Goal: Task Accomplishment & Management: Use online tool/utility

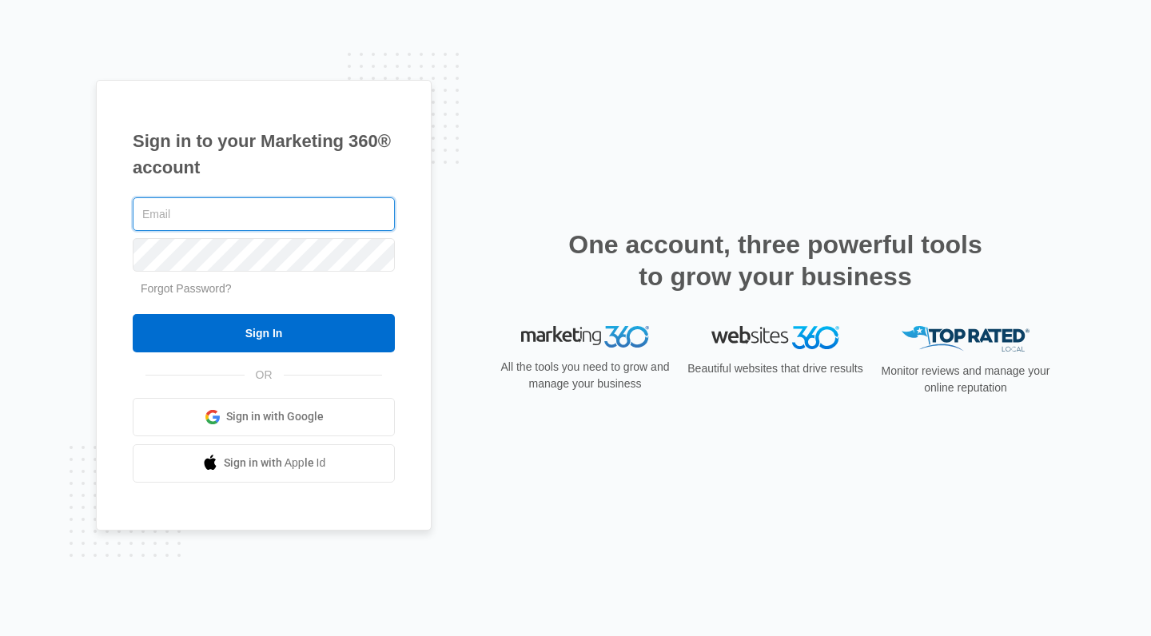
type input "[PERSON_NAME][EMAIL_ADDRESS][DOMAIN_NAME]"
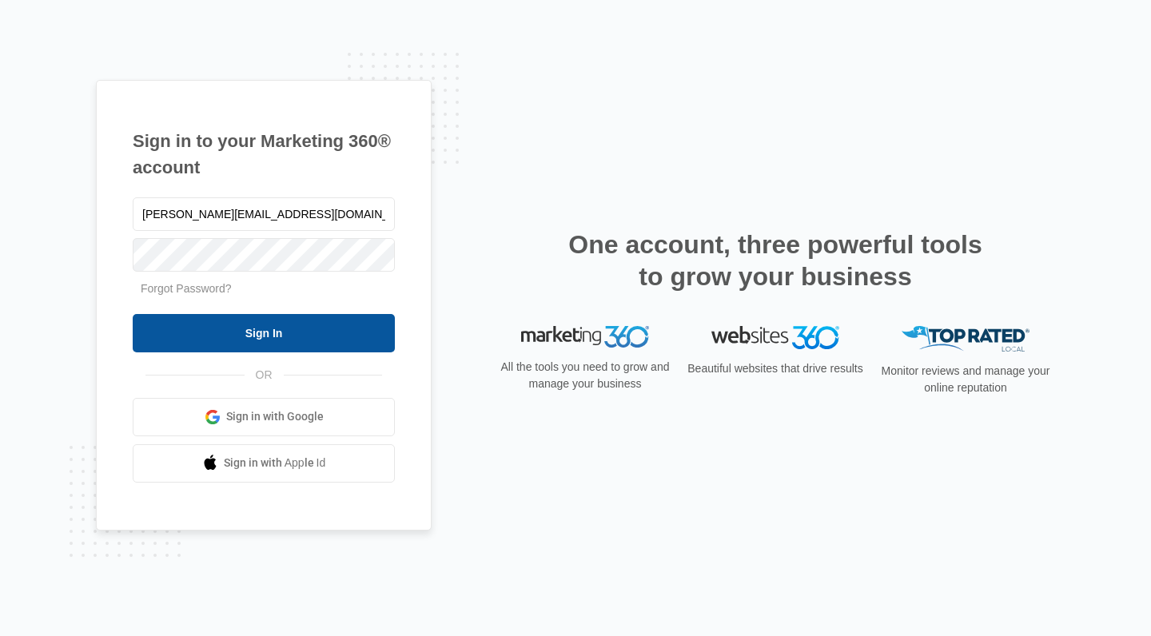
click at [236, 332] on input "Sign In" at bounding box center [264, 333] width 262 height 38
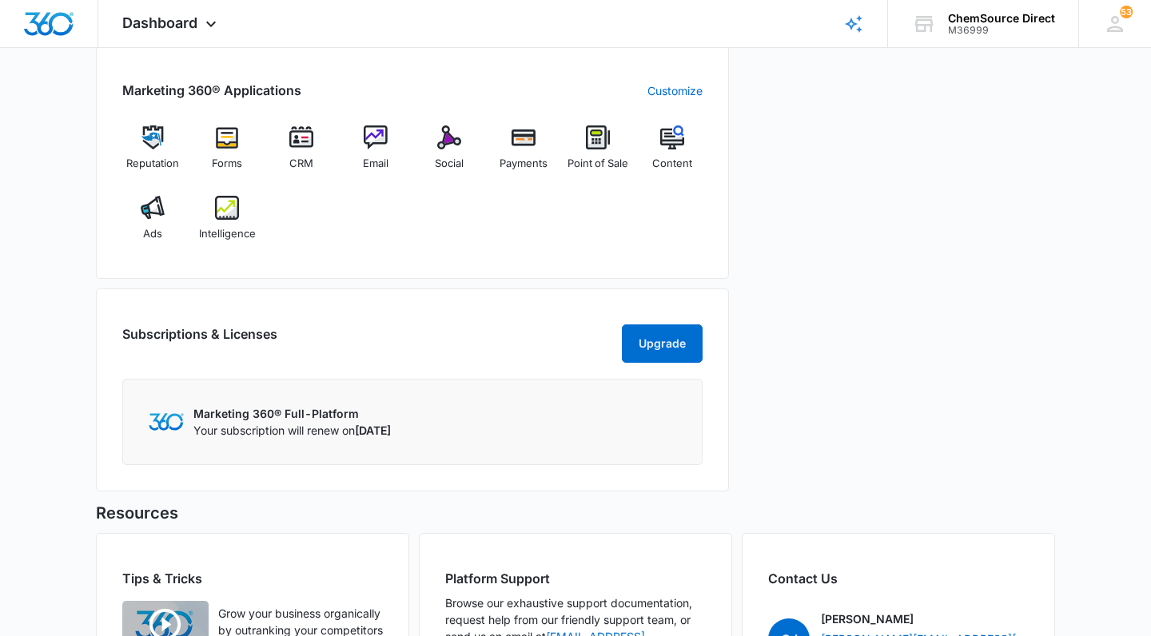
scroll to position [569, 0]
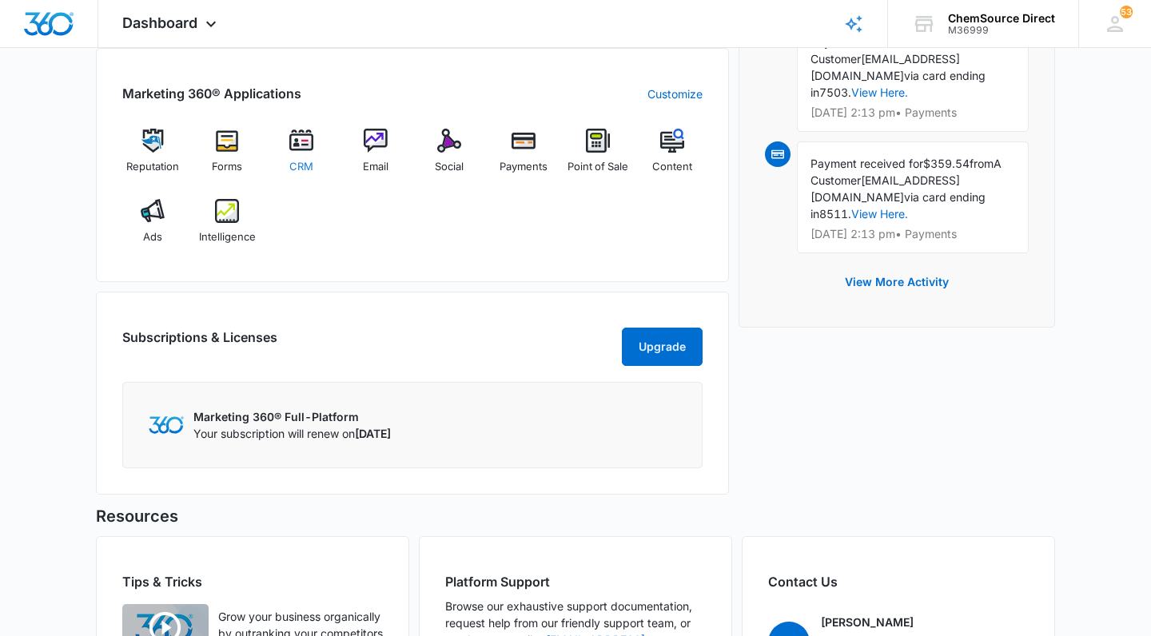
click at [301, 145] on img at bounding box center [301, 141] width 24 height 24
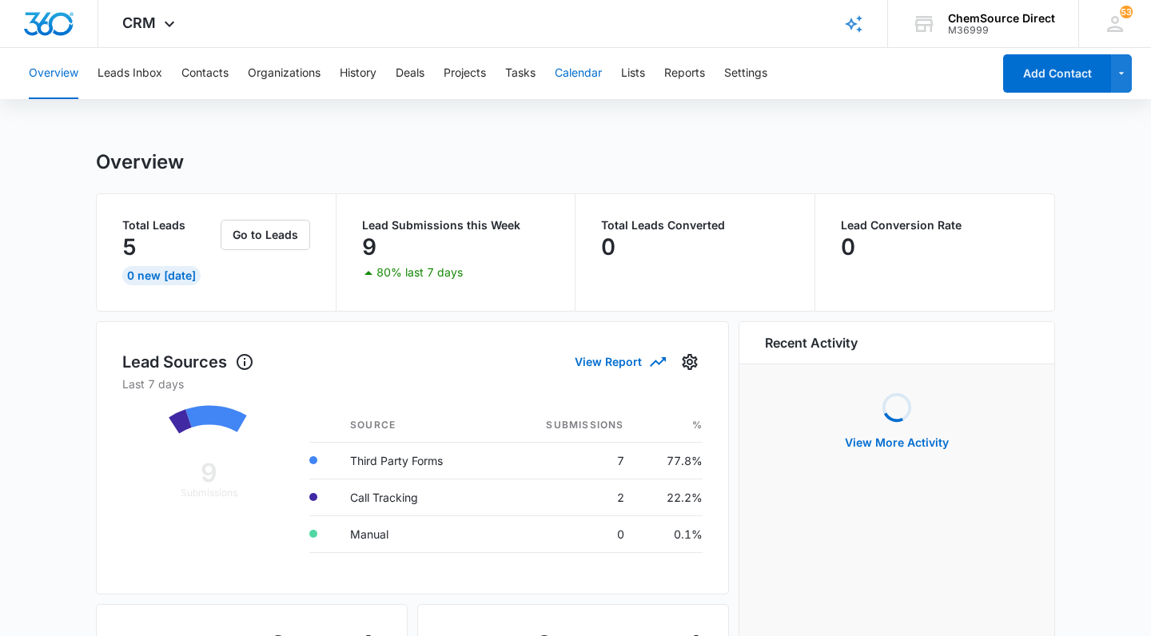
click at [584, 76] on button "Calendar" at bounding box center [578, 73] width 47 height 51
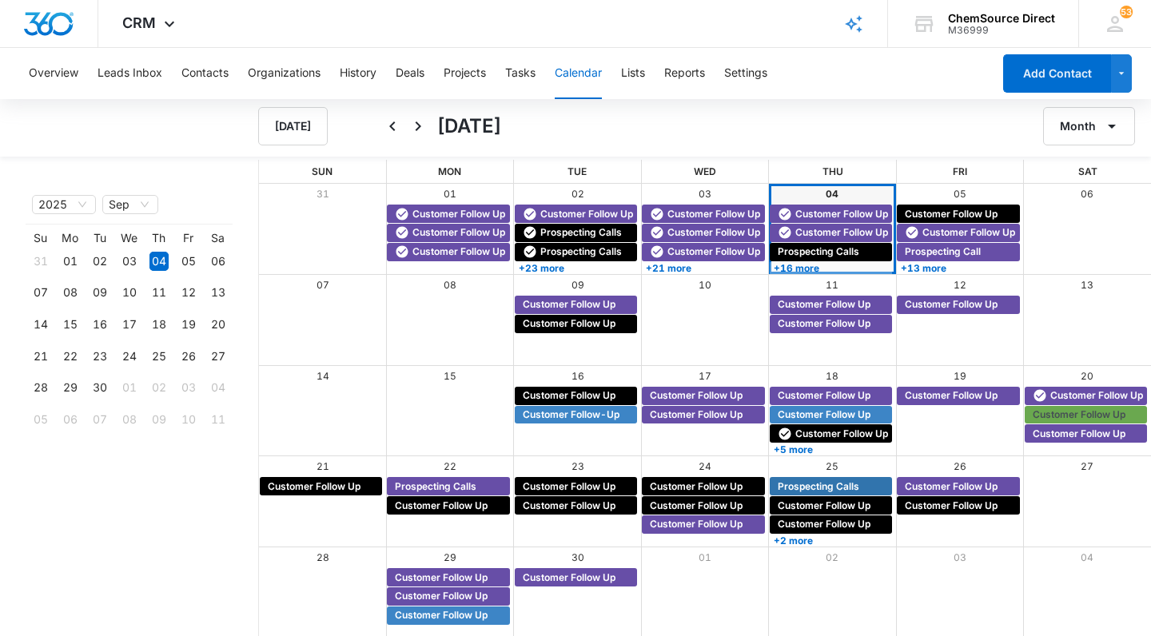
click at [456, 193] on link "01" at bounding box center [450, 194] width 13 height 12
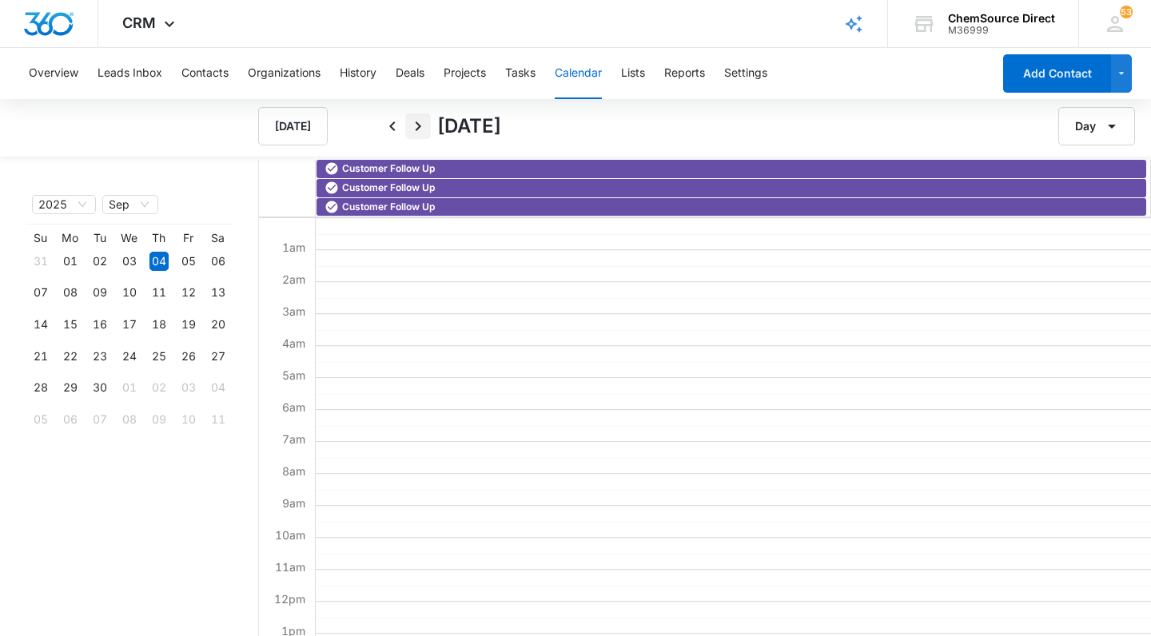
click at [411, 124] on icon "Next" at bounding box center [418, 126] width 19 height 19
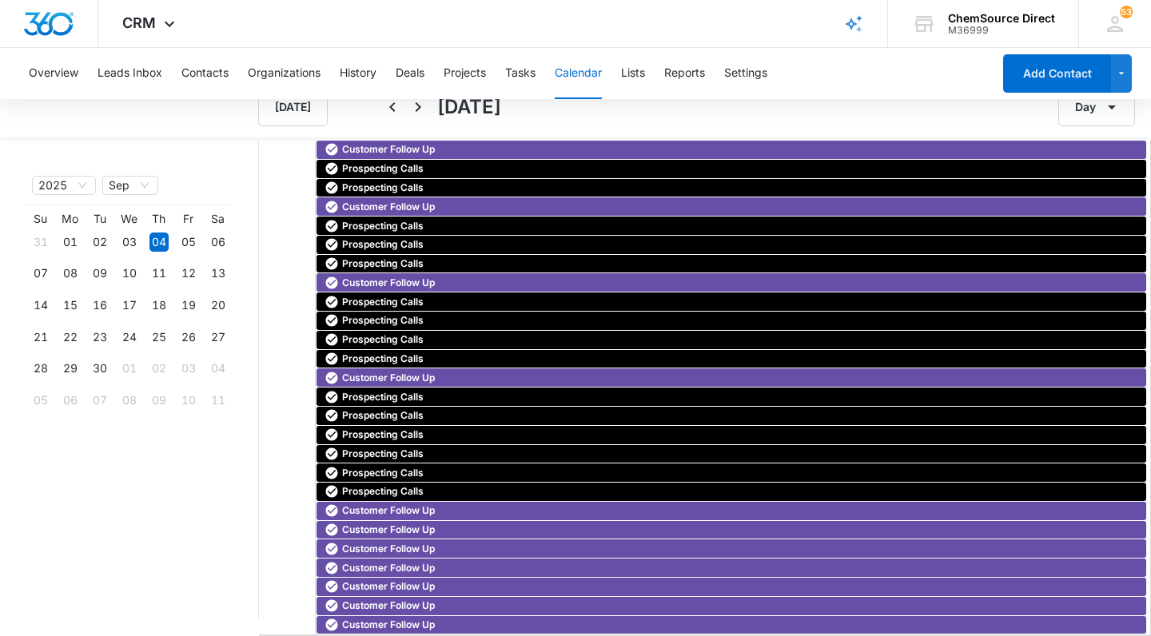
scroll to position [19, 0]
click at [417, 110] on icon "Next" at bounding box center [419, 107] width 6 height 10
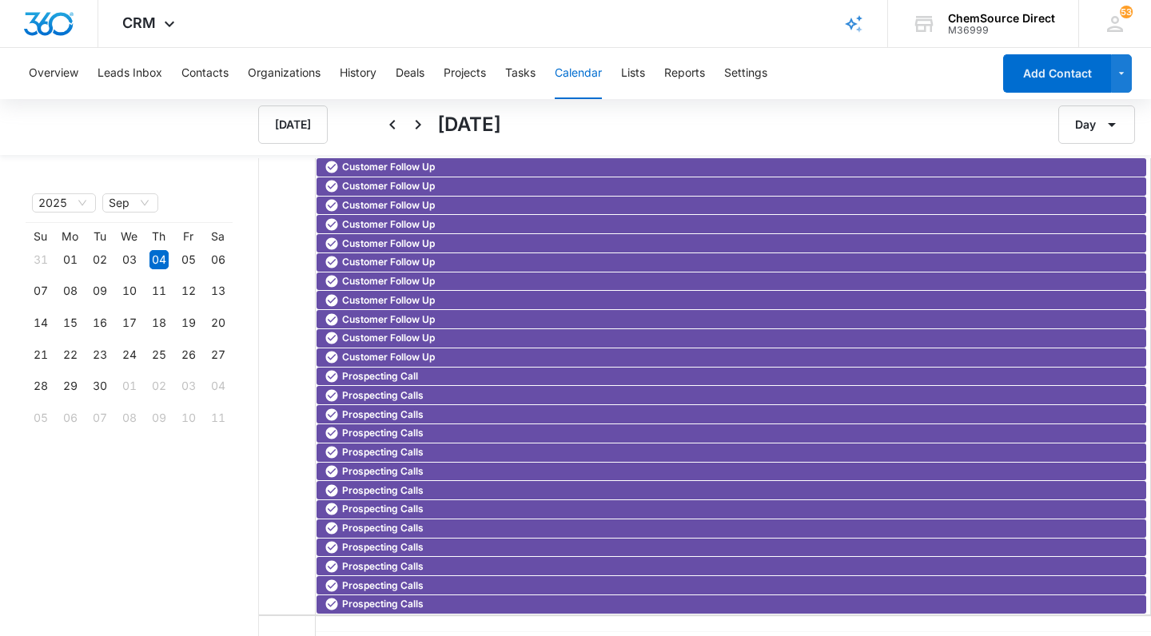
click at [417, 110] on div "[DATE]" at bounding box center [634, 125] width 508 height 38
click at [417, 126] on icon "Next" at bounding box center [418, 124] width 19 height 19
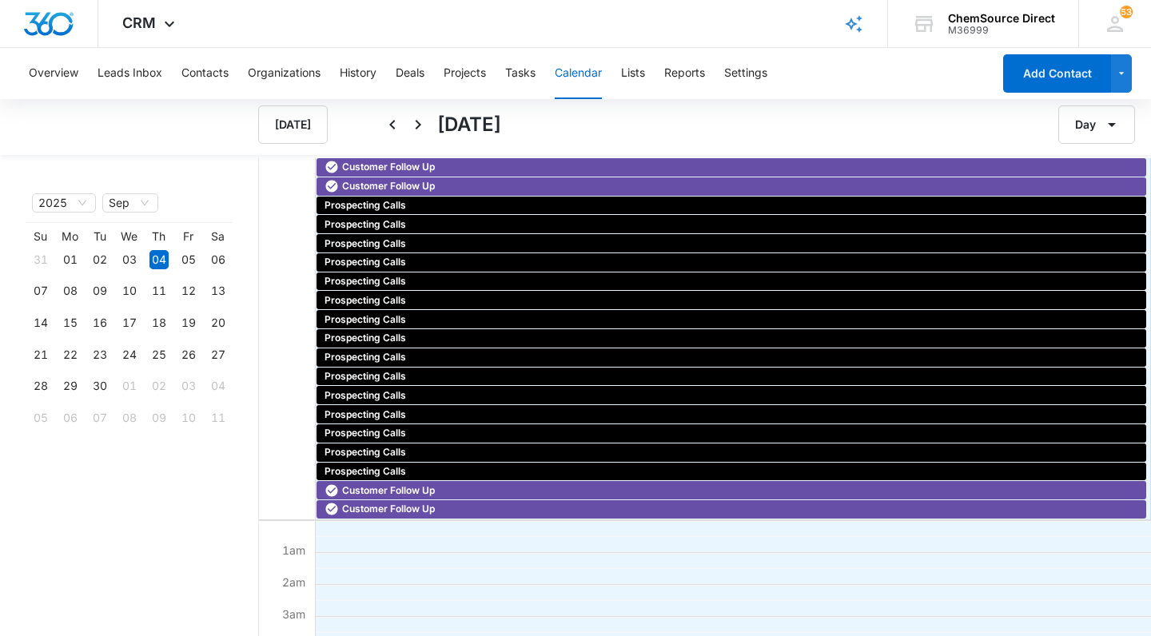
click at [417, 126] on icon "Next" at bounding box center [418, 124] width 19 height 19
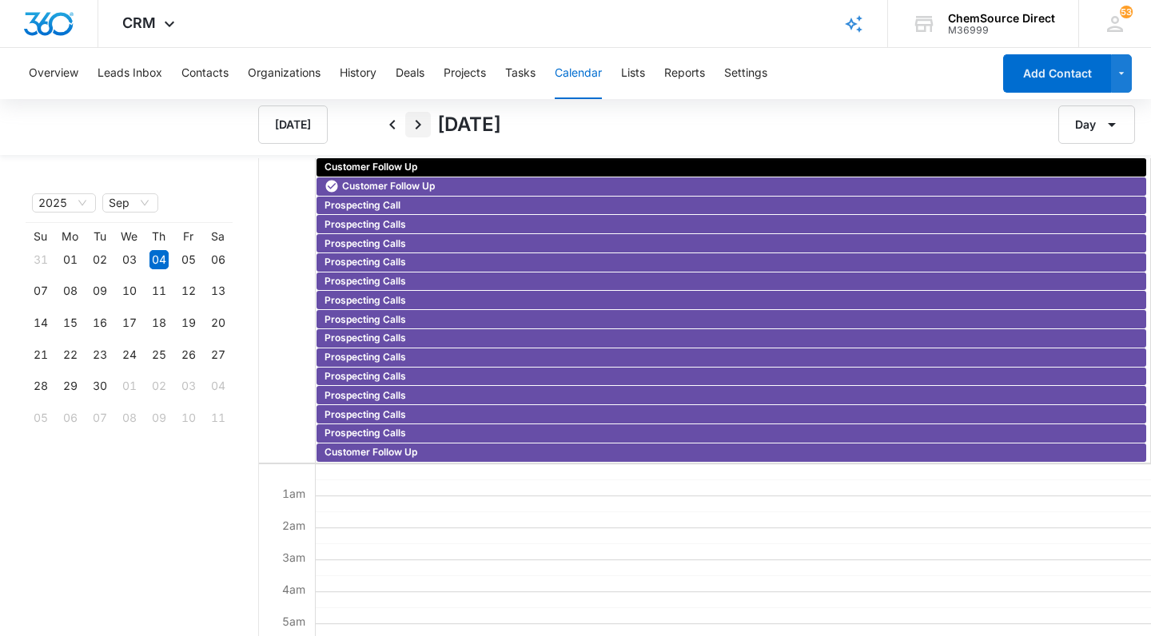
click at [417, 126] on icon "Next" at bounding box center [418, 124] width 19 height 19
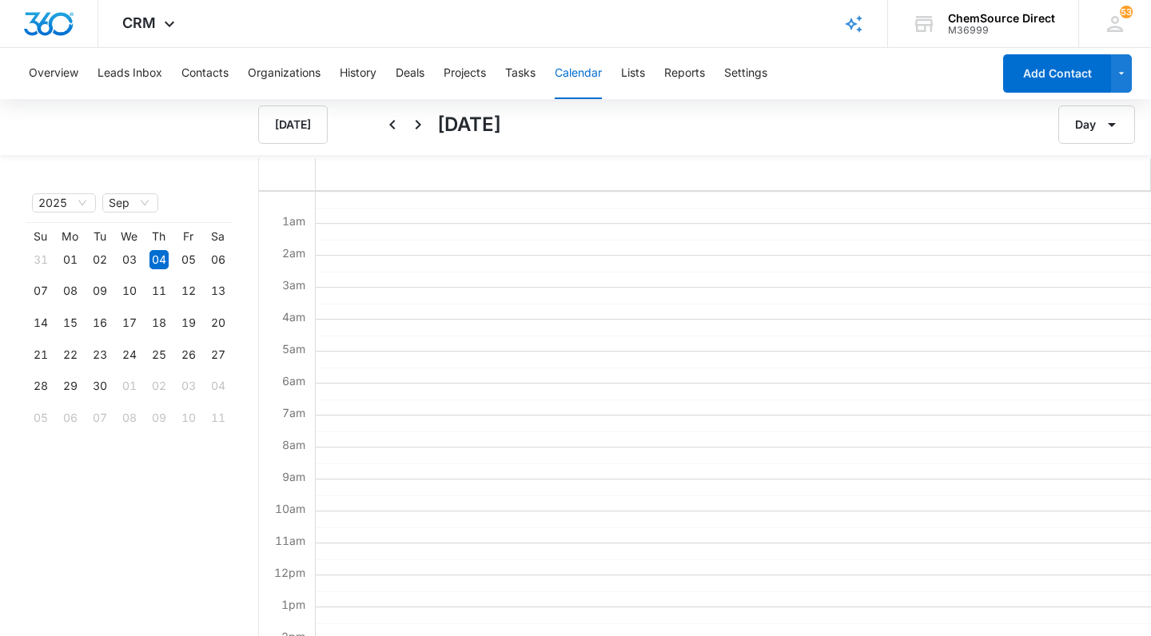
click at [417, 126] on icon "Next" at bounding box center [418, 124] width 19 height 19
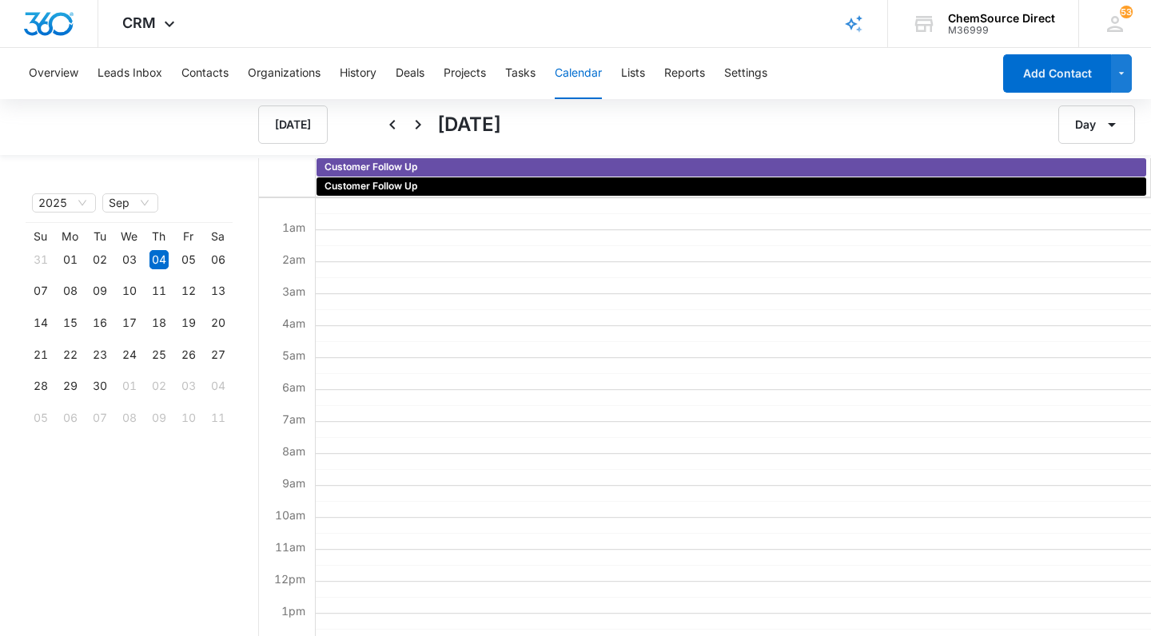
click at [417, 126] on icon "Next" at bounding box center [418, 124] width 19 height 19
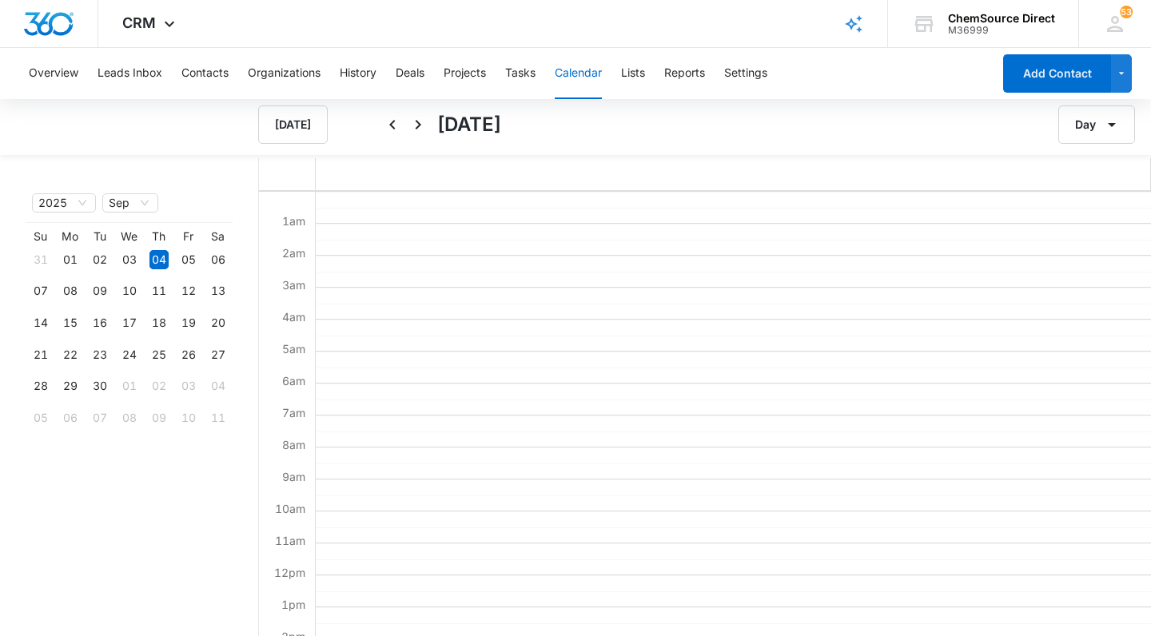
click at [417, 126] on icon "Next" at bounding box center [418, 124] width 19 height 19
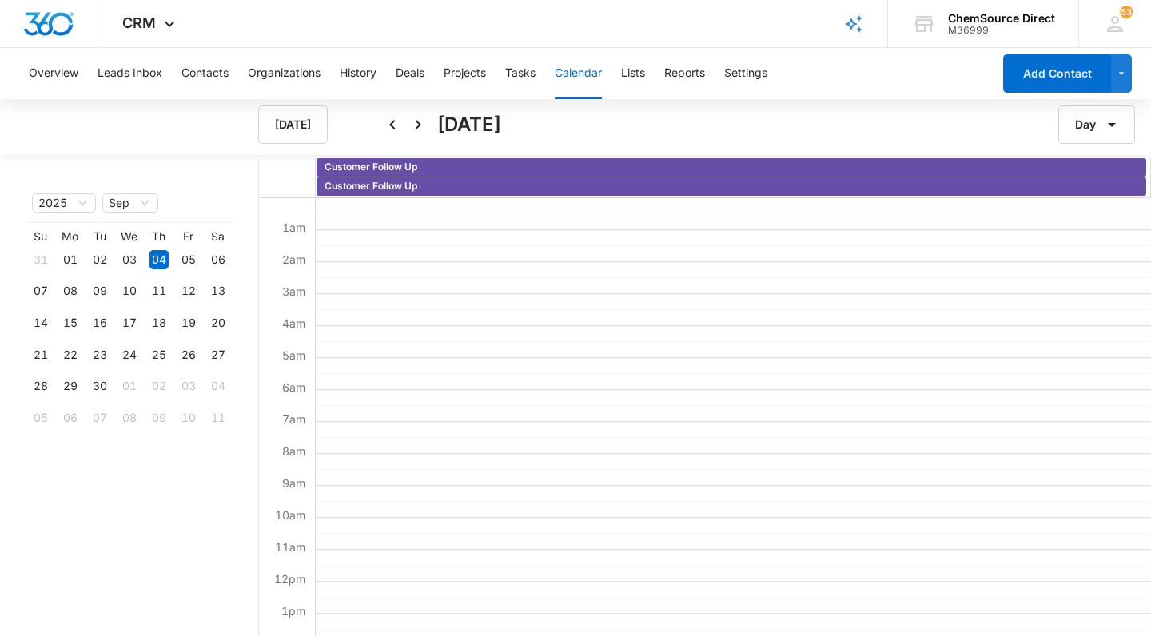
click at [417, 126] on icon "Next" at bounding box center [418, 124] width 19 height 19
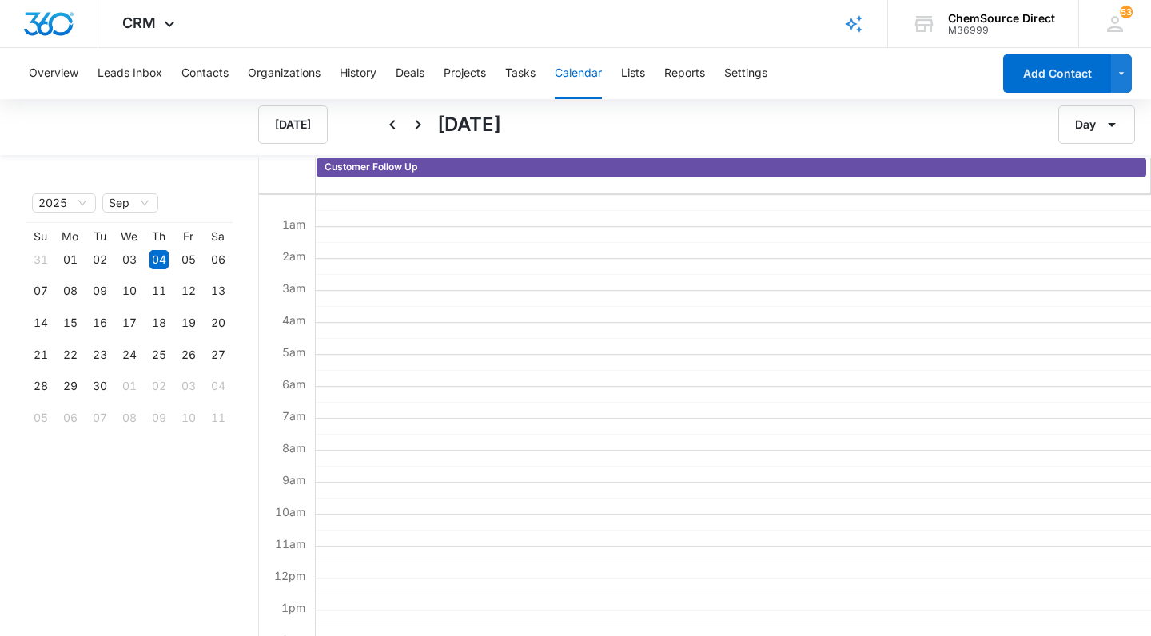
click at [417, 126] on icon "Next" at bounding box center [418, 124] width 19 height 19
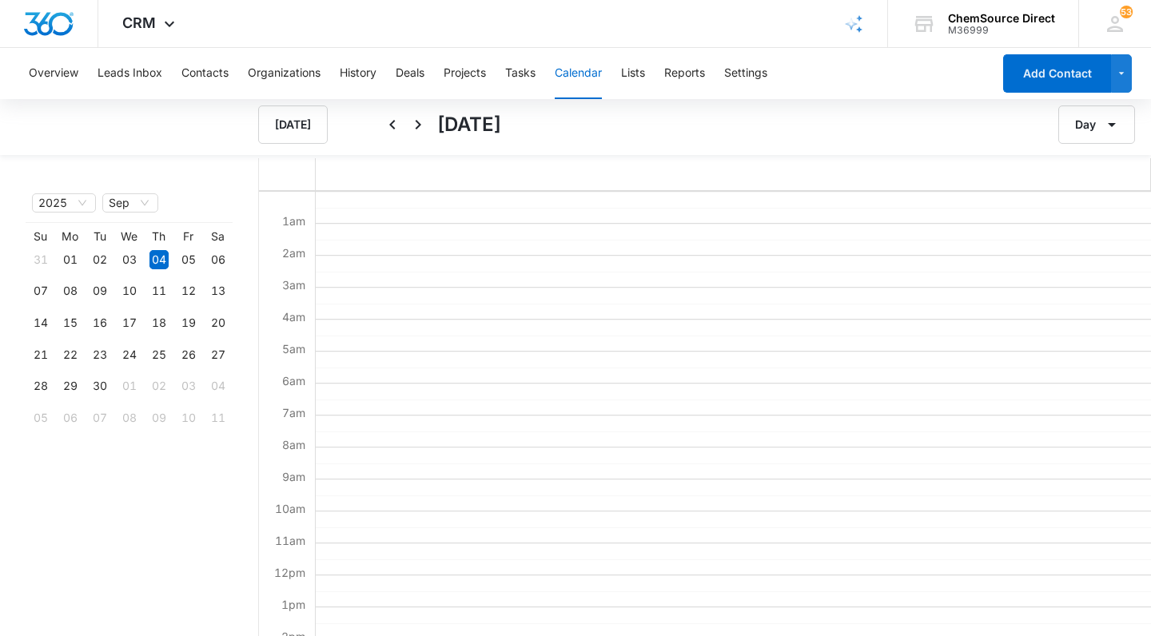
click at [417, 126] on icon "Next" at bounding box center [418, 124] width 19 height 19
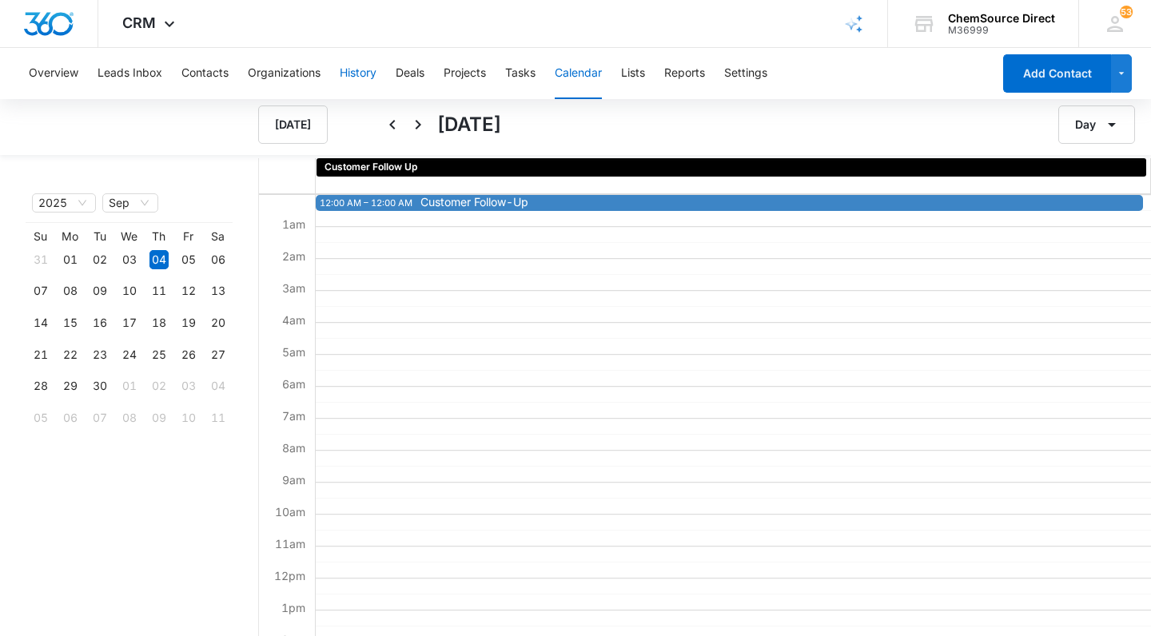
click at [358, 76] on button "History" at bounding box center [358, 73] width 37 height 51
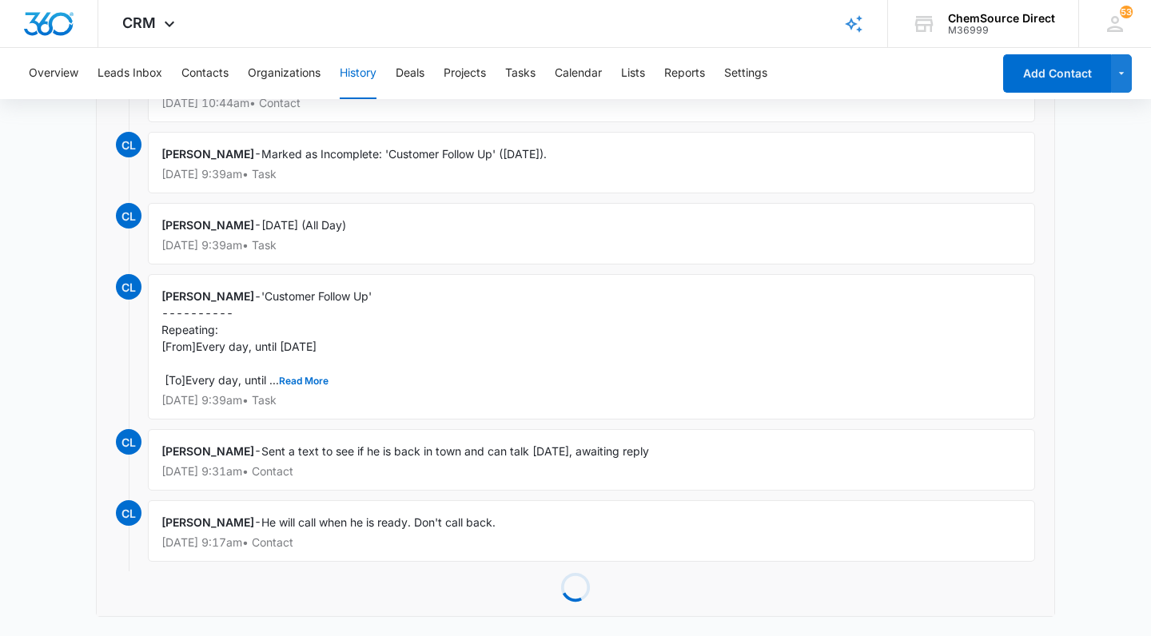
scroll to position [643, 0]
